Goal: Feedback & Contribution: Submit feedback/report problem

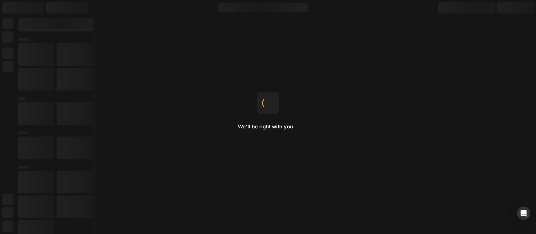
click at [142, 142] on div "We'll be right with you Add to Cart Use the Product Cart Button to add a produc…" at bounding box center [268, 117] width 536 height 234
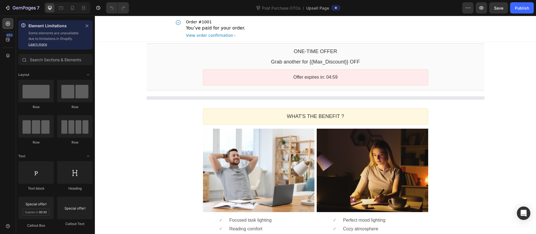
drag, startPoint x: 236, startPoint y: 157, endPoint x: 141, endPoint y: 142, distance: 96.4
click at [141, 142] on div "One-time Offer Callout Text Grab another for {{Max_Discount}} OFF Callout Text …" at bounding box center [315, 203] width 441 height 323
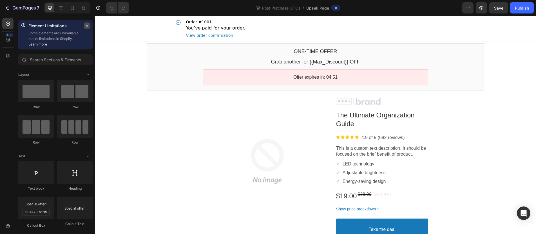
click at [88, 28] on button "button" at bounding box center [87, 26] width 7 height 7
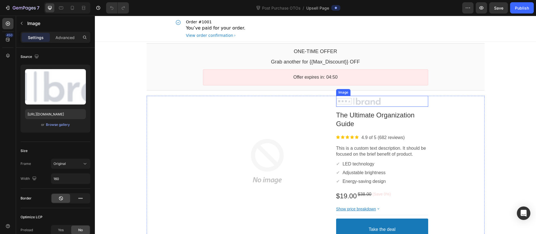
click at [384, 105] on div at bounding box center [382, 101] width 92 height 8
click at [374, 91] on div at bounding box center [373, 90] width 7 height 7
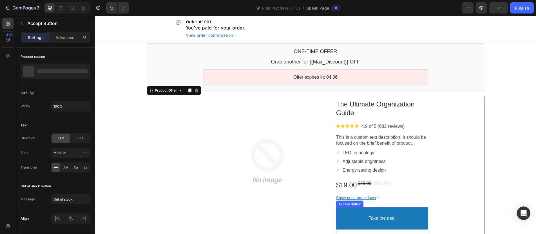
click at [401, 218] on button "Take the deal" at bounding box center [382, 219] width 92 height 22
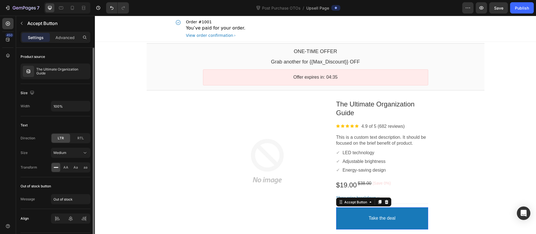
scroll to position [17, 0]
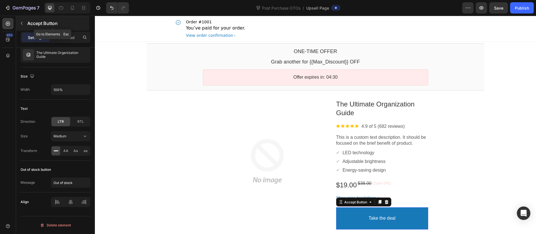
click at [23, 21] on icon "button" at bounding box center [21, 23] width 5 height 5
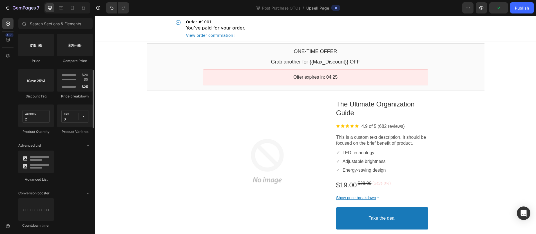
scroll to position [0, 0]
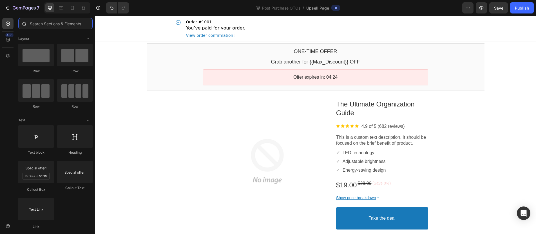
click at [56, 25] on input "text" at bounding box center [55, 23] width 74 height 11
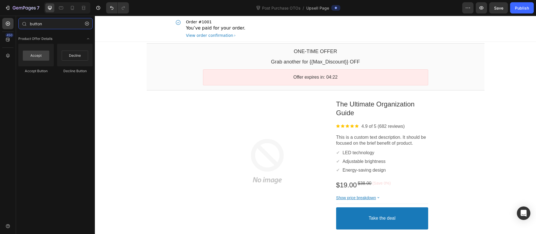
type input "button"
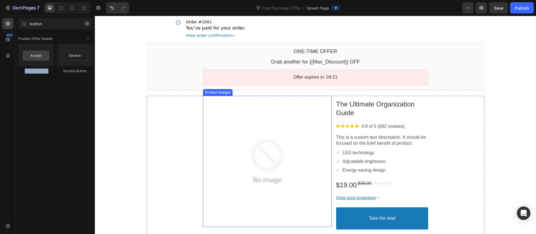
drag, startPoint x: 149, startPoint y: 76, endPoint x: 161, endPoint y: 93, distance: 21.3
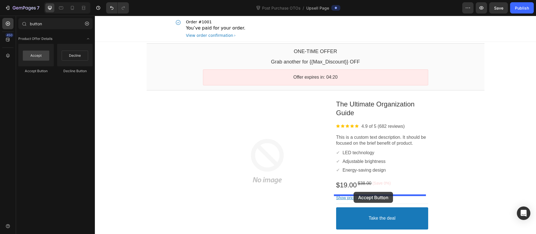
drag, startPoint x: 141, startPoint y: 73, endPoint x: 384, endPoint y: 186, distance: 267.7
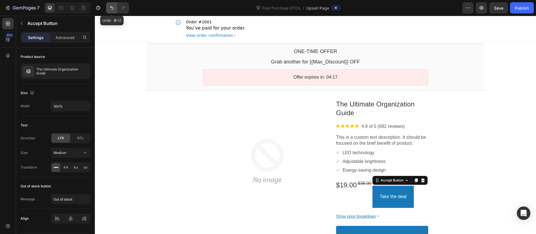
click at [112, 5] on button "Undo/Redo" at bounding box center [111, 7] width 11 height 11
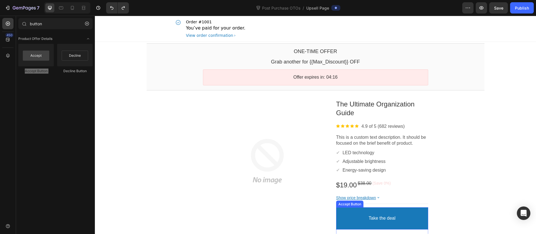
click at [387, 213] on button "Take the deal" at bounding box center [382, 219] width 92 height 22
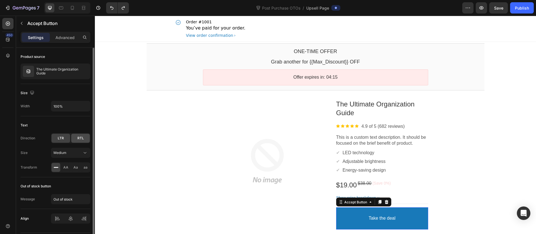
click at [77, 139] on div "RTL" at bounding box center [80, 138] width 19 height 9
click at [66, 138] on div "LTR" at bounding box center [61, 138] width 19 height 9
click at [81, 138] on span "RTL" at bounding box center [80, 138] width 6 height 5
click at [61, 138] on span "LTR" at bounding box center [61, 138] width 6 height 5
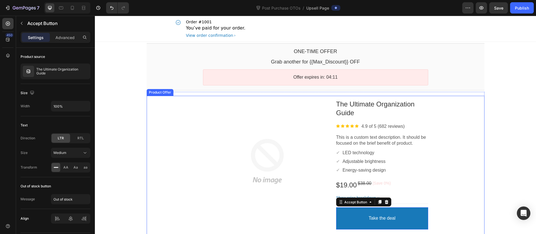
click at [451, 153] on div "Product Images The Ultimate Organization Guide Product Title Image 4.9 of 5 (68…" at bounding box center [316, 169] width 338 height 147
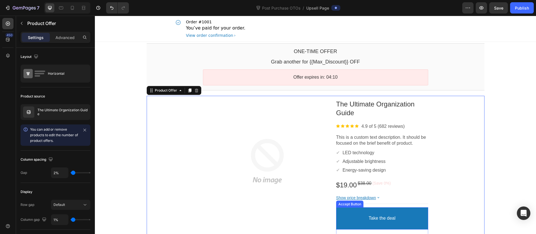
click at [406, 228] on button "Take the deal" at bounding box center [382, 219] width 92 height 22
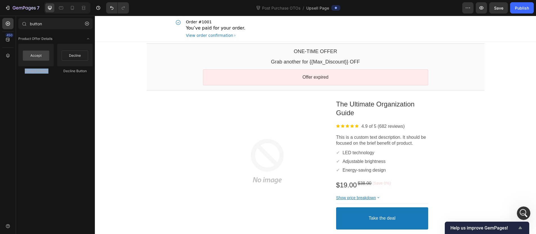
click at [512, 230] on span "Help us improve GemPages!" at bounding box center [483, 228] width 66 height 5
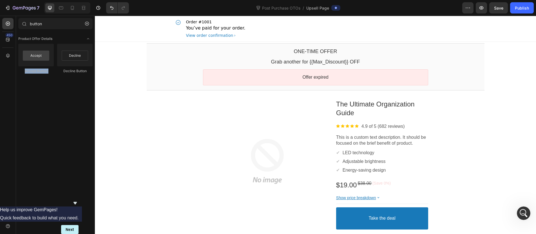
click at [79, 200] on icon "Hide survey" at bounding box center [75, 203] width 7 height 7
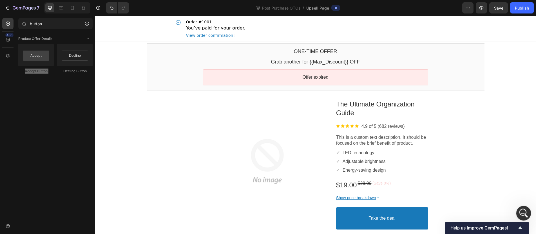
click at [525, 210] on icon "Open Intercom Messenger" at bounding box center [522, 212] width 9 height 9
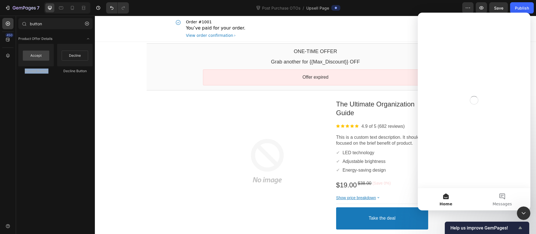
drag, startPoint x: 516, startPoint y: 225, endPoint x: 423, endPoint y: 206, distance: 94.4
click at [516, 225] on div "Help us improve GemPages!" at bounding box center [486, 228] width 73 height 7
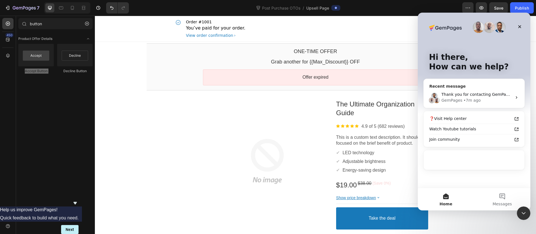
click at [493, 99] on div "GemPages • 7m ago" at bounding box center [476, 101] width 71 height 6
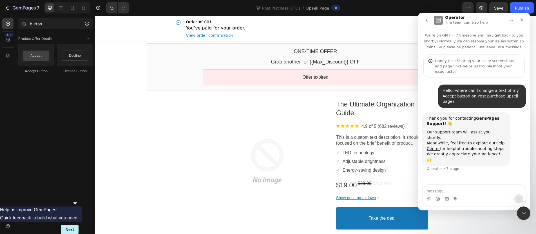
click at [84, 220] on form "Help us improve GemPages! Quick feedback to build what you need. Next" at bounding box center [39, 221] width 90 height 28
click at [79, 225] on button "Next" at bounding box center [69, 229] width 17 height 9
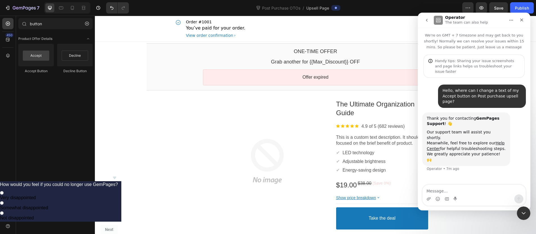
click at [118, 182] on h2 "How would you feel if you could no longer use GemPages?" at bounding box center [59, 185] width 118 height 7
click at [36, 196] on span "Very disappointed" at bounding box center [18, 198] width 36 height 5
click at [4, 191] on input "Very disappointed" at bounding box center [2, 193] width 4 height 4
radio input "true"
click at [118, 227] on button "Next" at bounding box center [108, 229] width 17 height 9
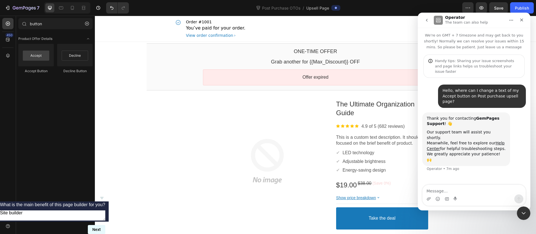
type textarea "Site builder"
click at [105, 225] on button "Next" at bounding box center [96, 229] width 17 height 9
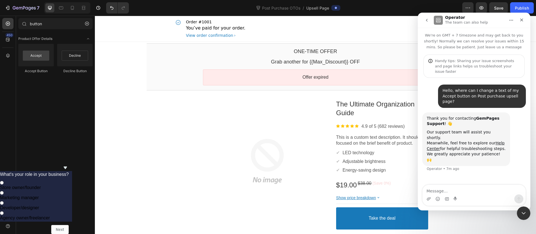
click at [69, 180] on label "Store owner/founder" at bounding box center [34, 185] width 69 height 10
click at [4, 181] on input "Store owner/founder" at bounding box center [2, 183] width 4 height 4
radio input "true"
click at [69, 229] on button "Next" at bounding box center [59, 229] width 17 height 9
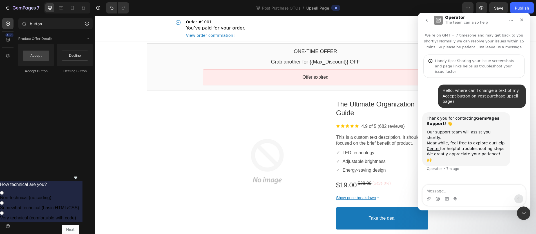
click at [79, 206] on span "Somewhat technical (basic HTML/CSS)" at bounding box center [39, 208] width 79 height 5
click at [4, 202] on input "Somewhat technical (basic HTML/CSS)" at bounding box center [2, 204] width 4 height 4
radio input "true"
click at [79, 225] on button "Next" at bounding box center [70, 229] width 17 height 9
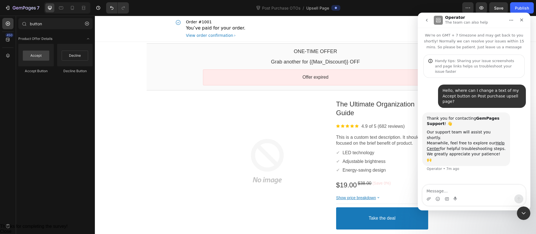
click at [12, 229] on button "Close" at bounding box center [6, 231] width 12 height 5
click at [523, 211] on icon "Close Intercom Messenger" at bounding box center [522, 212] width 7 height 7
